Goal: Navigation & Orientation: Find specific page/section

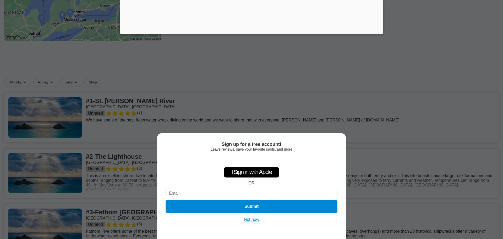
click at [251, 218] on button "Not now" at bounding box center [251, 219] width 19 height 5
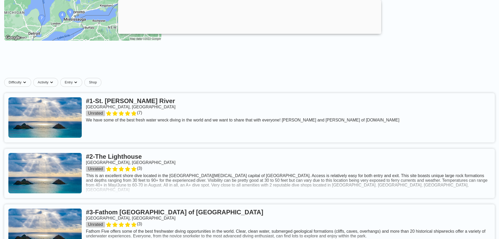
click at [56, 121] on link at bounding box center [249, 117] width 491 height 49
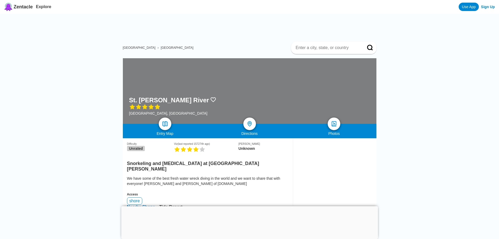
drag, startPoint x: 275, startPoint y: 79, endPoint x: 267, endPoint y: 83, distance: 9.0
click at [275, 79] on div at bounding box center [250, 91] width 254 height 66
click at [248, 124] on img at bounding box center [250, 124] width 8 height 8
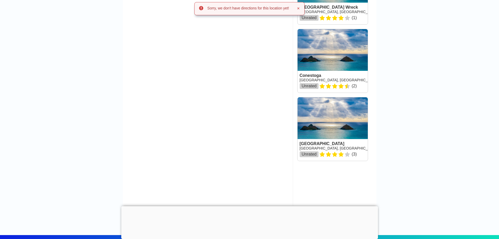
scroll to position [918, 0]
